Goal: Information Seeking & Learning: Find specific fact

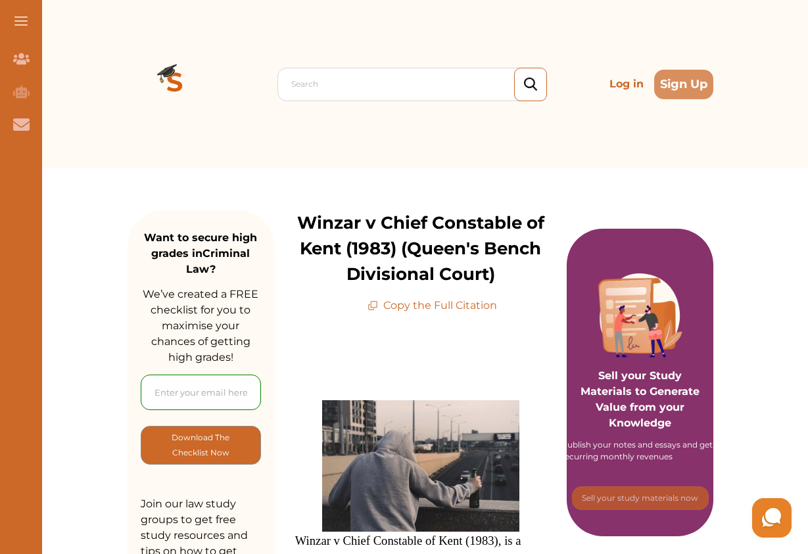
click at [408, 303] on p "Copy the Full Citation" at bounding box center [433, 306] width 130 height 16
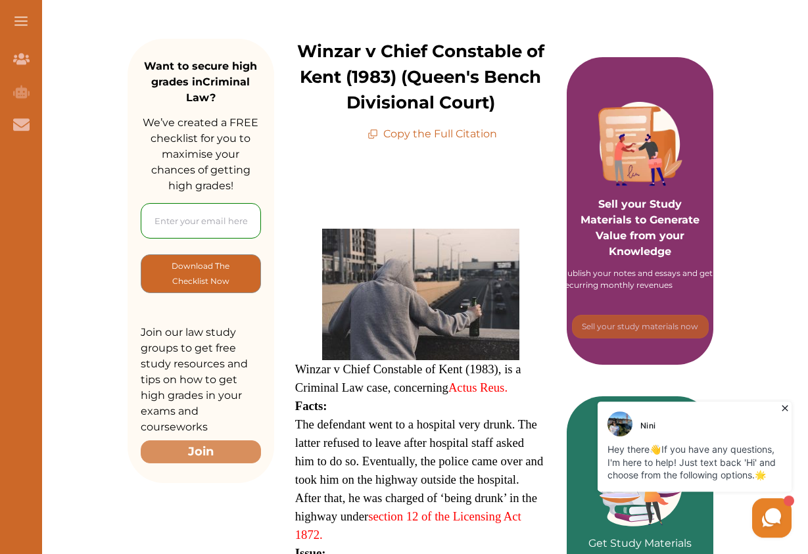
scroll to position [201, 0]
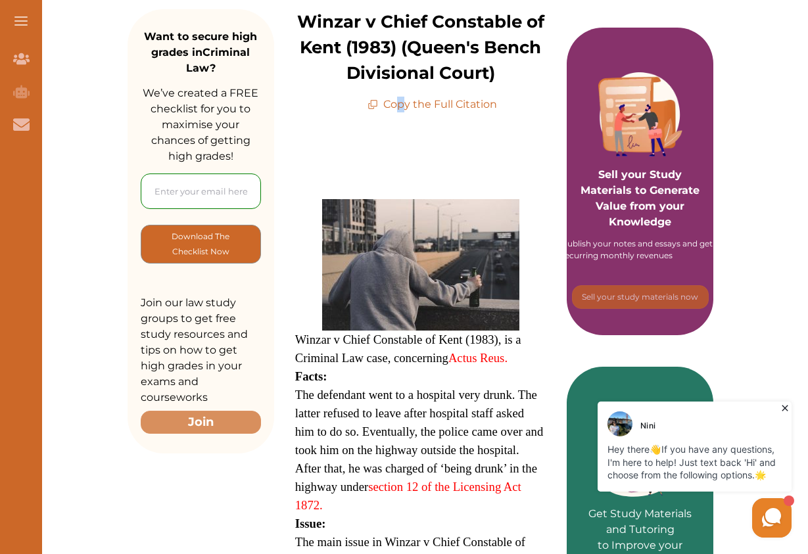
click at [400, 110] on p "Copy the Full Citation" at bounding box center [433, 105] width 130 height 16
click at [399, 110] on p "Copy the Full Citation" at bounding box center [433, 105] width 130 height 16
click at [415, 109] on p "Copy the Full Citation" at bounding box center [433, 105] width 130 height 16
click at [410, 107] on p "Copy the Full Citation" at bounding box center [433, 105] width 130 height 16
click at [409, 107] on p "Copy the Full Citation" at bounding box center [433, 105] width 130 height 16
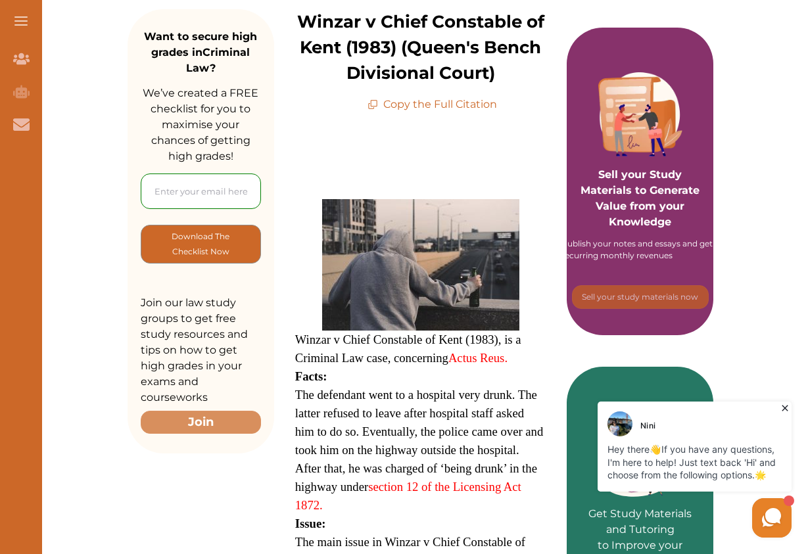
click at [409, 107] on p "Copy the Full Citation" at bounding box center [433, 105] width 130 height 16
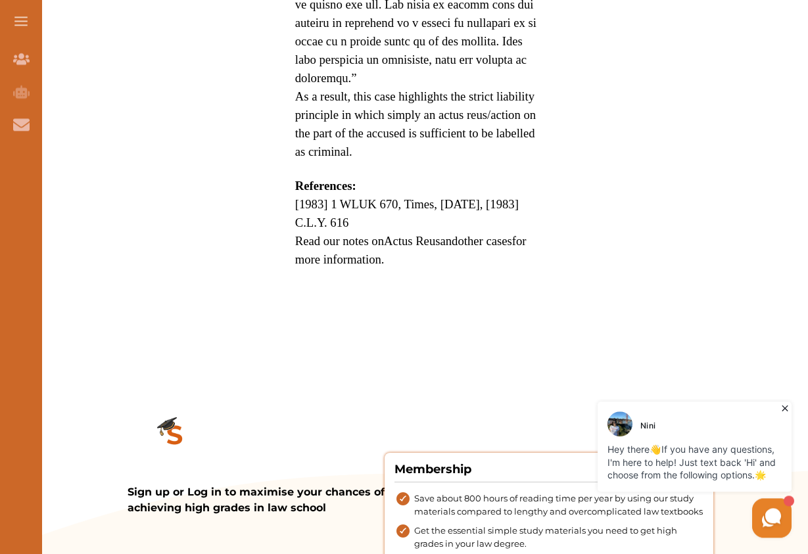
scroll to position [1811, 0]
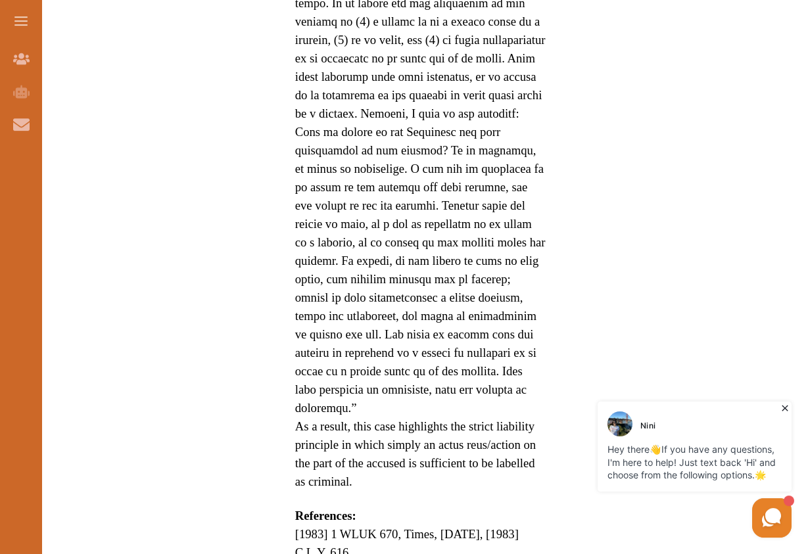
drag, startPoint x: 283, startPoint y: 221, endPoint x: 289, endPoint y: 223, distance: 6.9
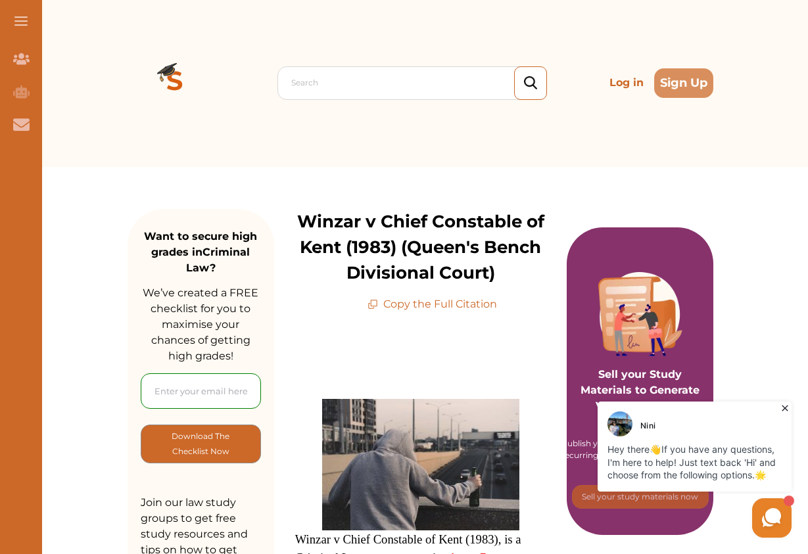
scroll to position [0, 0]
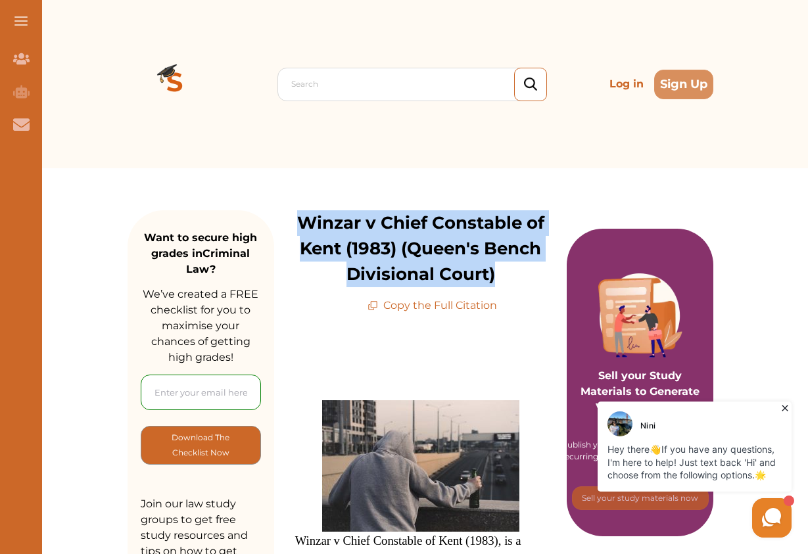
drag, startPoint x: 299, startPoint y: 224, endPoint x: 504, endPoint y: 289, distance: 214.8
click at [504, 289] on div "Winzar v Chief Constable of Kent (1983) (Queen's Bench Divisional Court) Copy t…" at bounding box center [420, 261] width 293 height 103
copy p "Winzar v Chief Constable of Kent (1983) (Queen's Bench Divisional Court)"
